Goal: Task Accomplishment & Management: Use online tool/utility

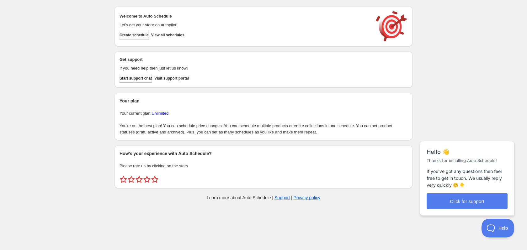
click at [137, 38] on button "Create schedule" at bounding box center [134, 35] width 29 height 9
click at [146, 32] on button "Create schedule" at bounding box center [134, 35] width 29 height 9
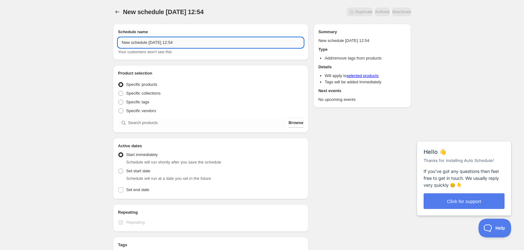
click at [188, 44] on input "New schedule [DATE] 12:54" at bounding box center [210, 43] width 185 height 10
type input "[PERSON_NAME] 20% Off Promotion Tags"
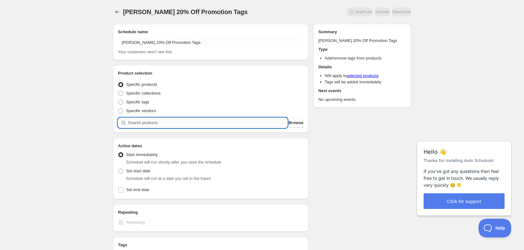
click at [162, 121] on input "search" at bounding box center [207, 123] width 159 height 10
type input "j"
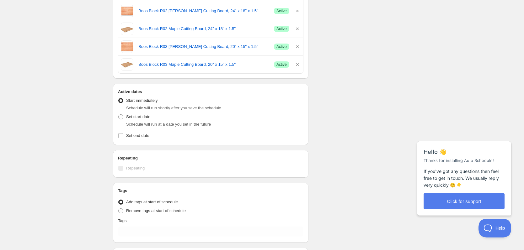
scroll to position [251, 0]
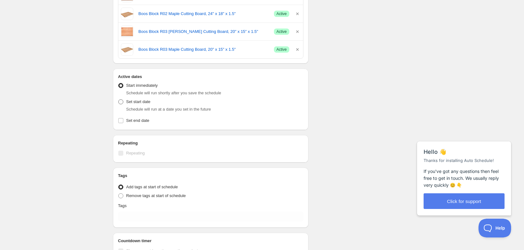
click at [121, 100] on span at bounding box center [120, 101] width 5 height 5
click at [119, 100] on input "Set start date" at bounding box center [118, 99] width 0 height 0
radio input "true"
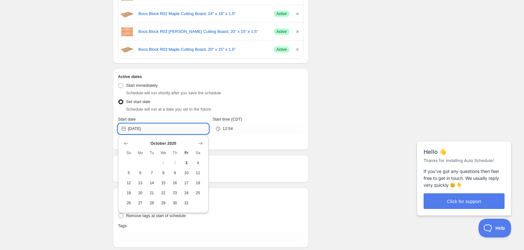
click at [158, 133] on input "[DATE]" at bounding box center [168, 129] width 81 height 10
click at [139, 173] on span "6" at bounding box center [140, 173] width 7 height 5
type input "[DATE]"
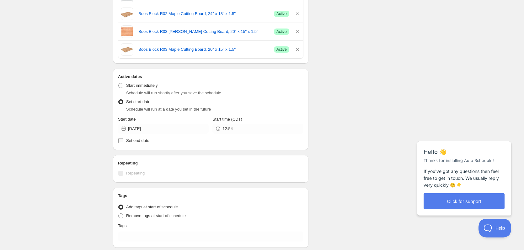
click at [121, 139] on input "Set end date" at bounding box center [120, 140] width 5 height 5
checkbox input "true"
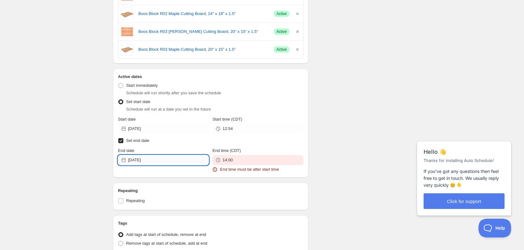
click at [148, 158] on input "[DATE]" at bounding box center [168, 160] width 81 height 10
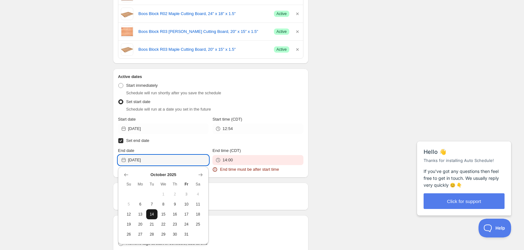
click at [155, 212] on span "14" at bounding box center [152, 214] width 7 height 5
type input "[DATE]"
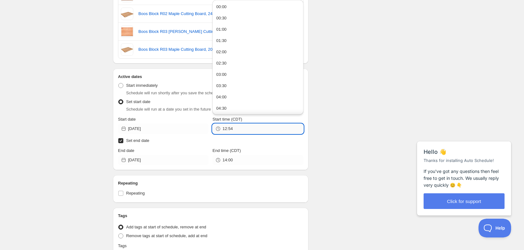
click at [237, 130] on input "12:54" at bounding box center [262, 129] width 81 height 10
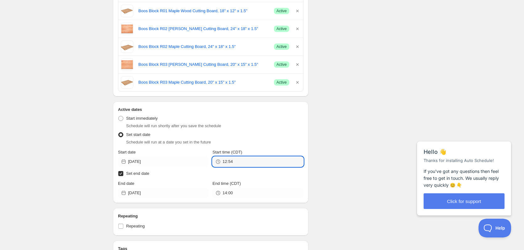
scroll to position [282, 0]
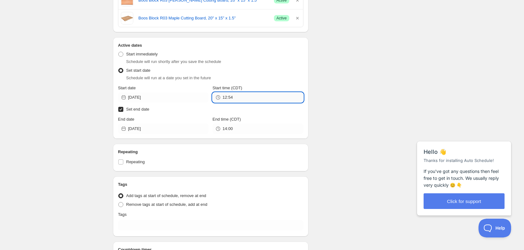
click at [241, 102] on input "12:54" at bounding box center [262, 98] width 81 height 10
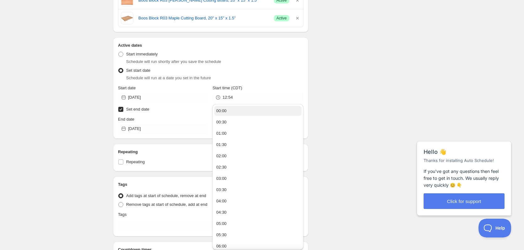
click at [240, 112] on button "00:00" at bounding box center [257, 111] width 87 height 10
type input "00:00"
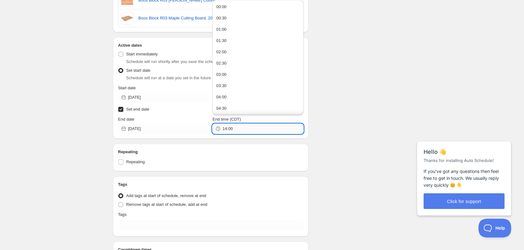
click at [232, 130] on input "14:00" at bounding box center [262, 129] width 81 height 10
click at [225, 108] on div "23:30" at bounding box center [221, 108] width 10 height 6
type input "23:30"
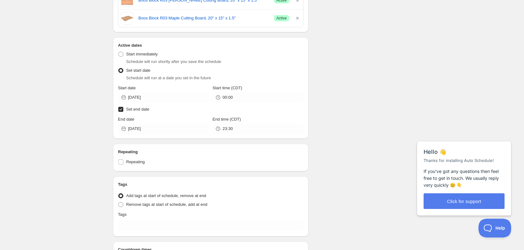
click at [316, 146] on div "Schedule name [PERSON_NAME] 20% Off Promotion Tags Your customers won't see thi…" at bounding box center [259, 22] width 303 height 571
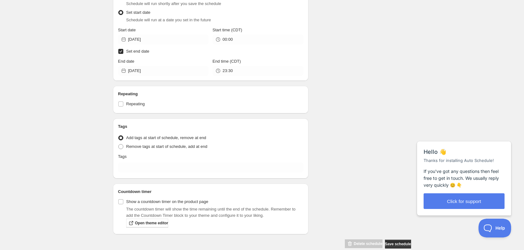
scroll to position [345, 0]
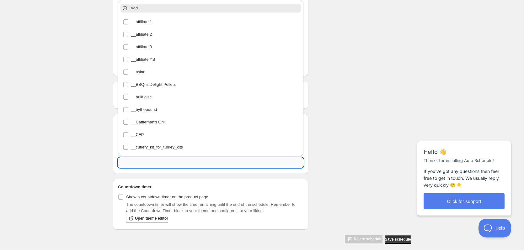
click at [140, 164] on input "text" at bounding box center [210, 163] width 185 height 10
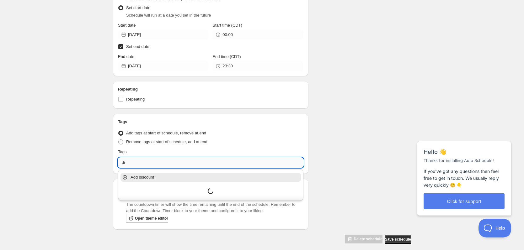
type input "d"
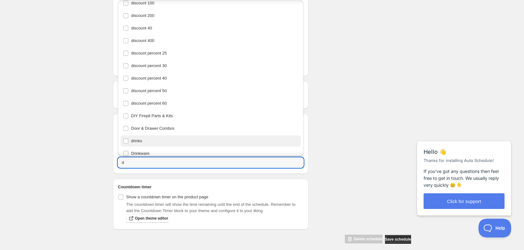
scroll to position [0, 0]
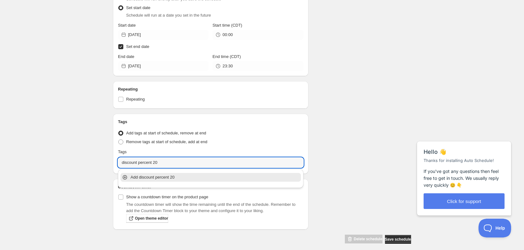
click at [125, 177] on icon at bounding box center [125, 177] width 3 height 3
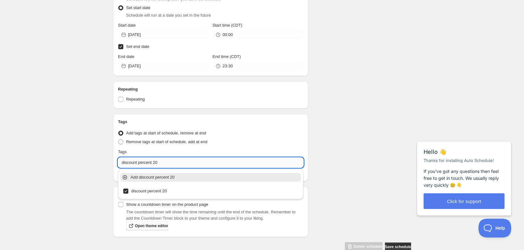
click at [136, 159] on input "discount percent 20" at bounding box center [210, 163] width 185 height 10
click at [123, 177] on icon at bounding box center [125, 177] width 4 height 4
click at [143, 160] on input "sale" at bounding box center [210, 163] width 185 height 10
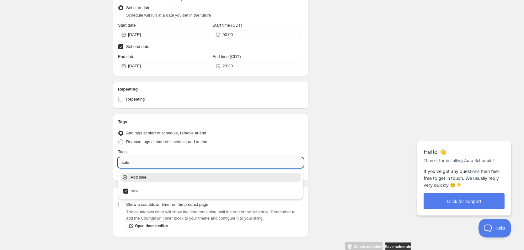
click at [143, 160] on input "sale" at bounding box center [210, 163] width 185 height 10
click at [121, 180] on div "Add accessories on sale" at bounding box center [210, 177] width 183 height 13
type input "accessories on sale"
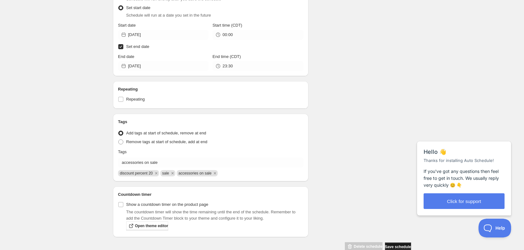
click at [390, 247] on span "Save schedule" at bounding box center [398, 247] width 26 height 5
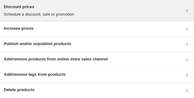
click at [45, 8] on h3 "Discount prices" at bounding box center [39, 7] width 71 height 6
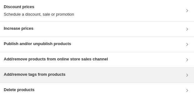
click at [35, 78] on div "Add/remove tags from products" at bounding box center [35, 76] width 62 height 8
